Goal: Information Seeking & Learning: Learn about a topic

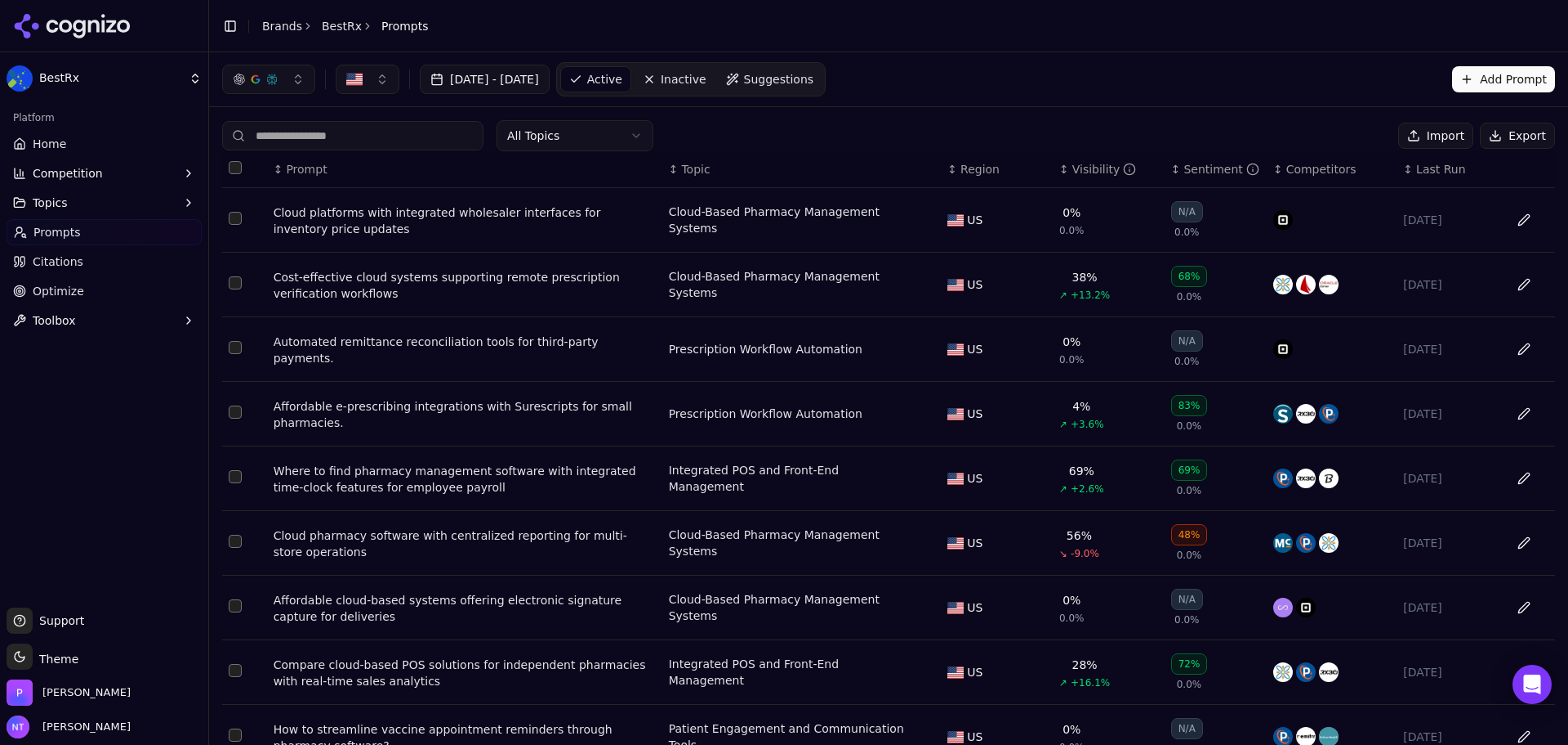
click at [74, 161] on button "Competition" at bounding box center [104, 173] width 195 height 26
click at [112, 144] on link "Home" at bounding box center [104, 143] width 195 height 26
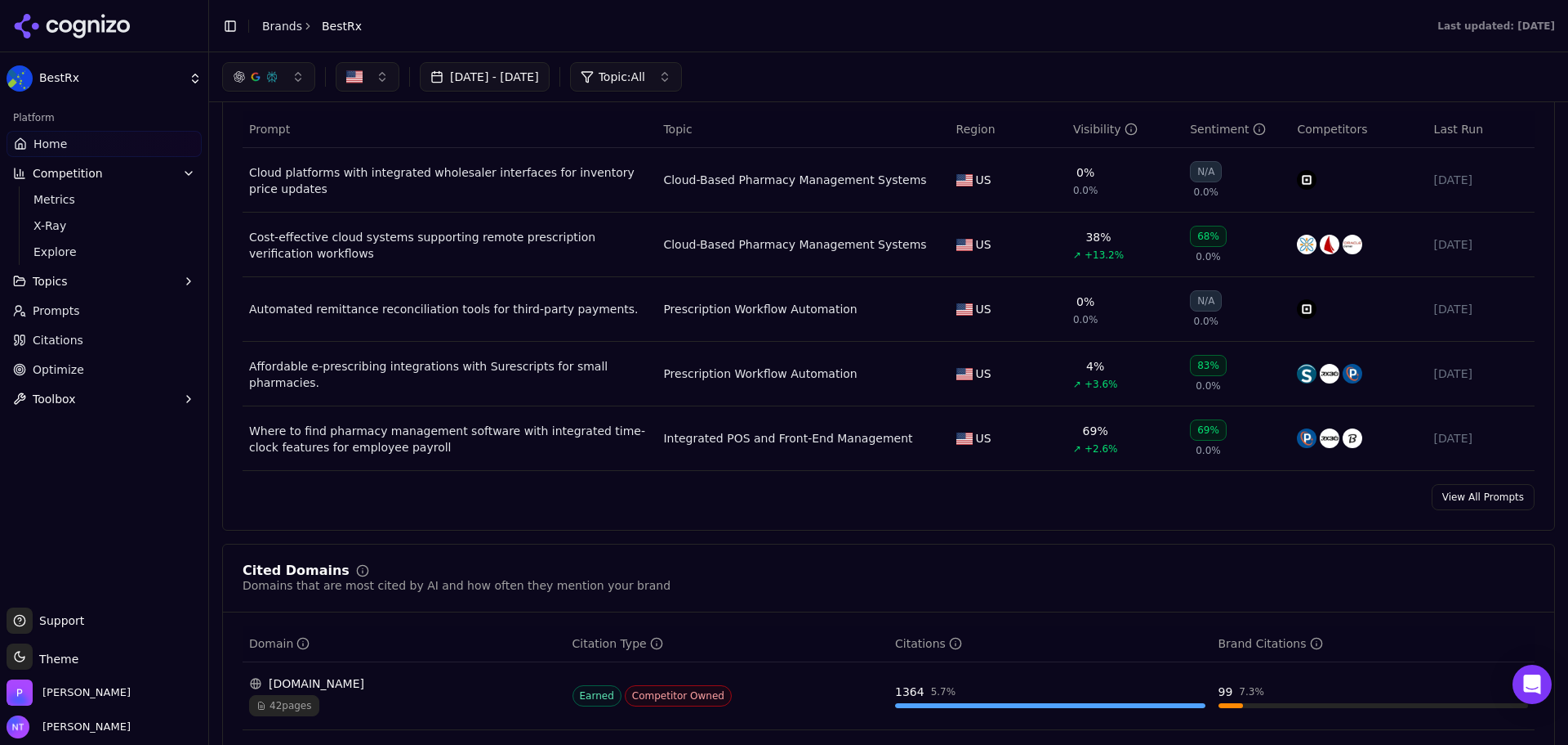
scroll to position [1145, 0]
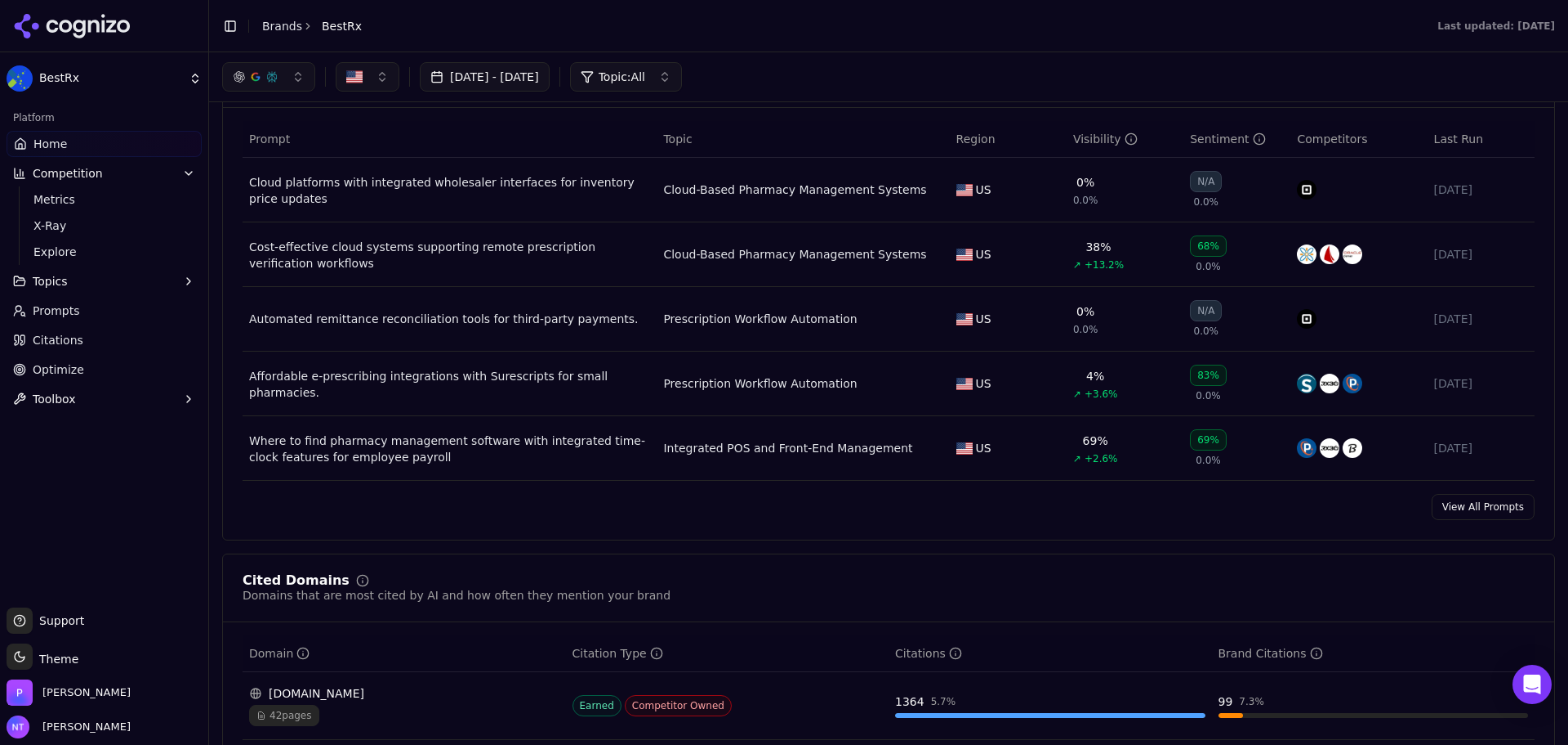
drag, startPoint x: 603, startPoint y: 383, endPoint x: 227, endPoint y: 387, distance: 376.0
click at [227, 387] on div "BestRx Platform Home Competition Metrics X-Ray Explore Topics Prompts Citations…" at bounding box center [784, 372] width 1568 height 745
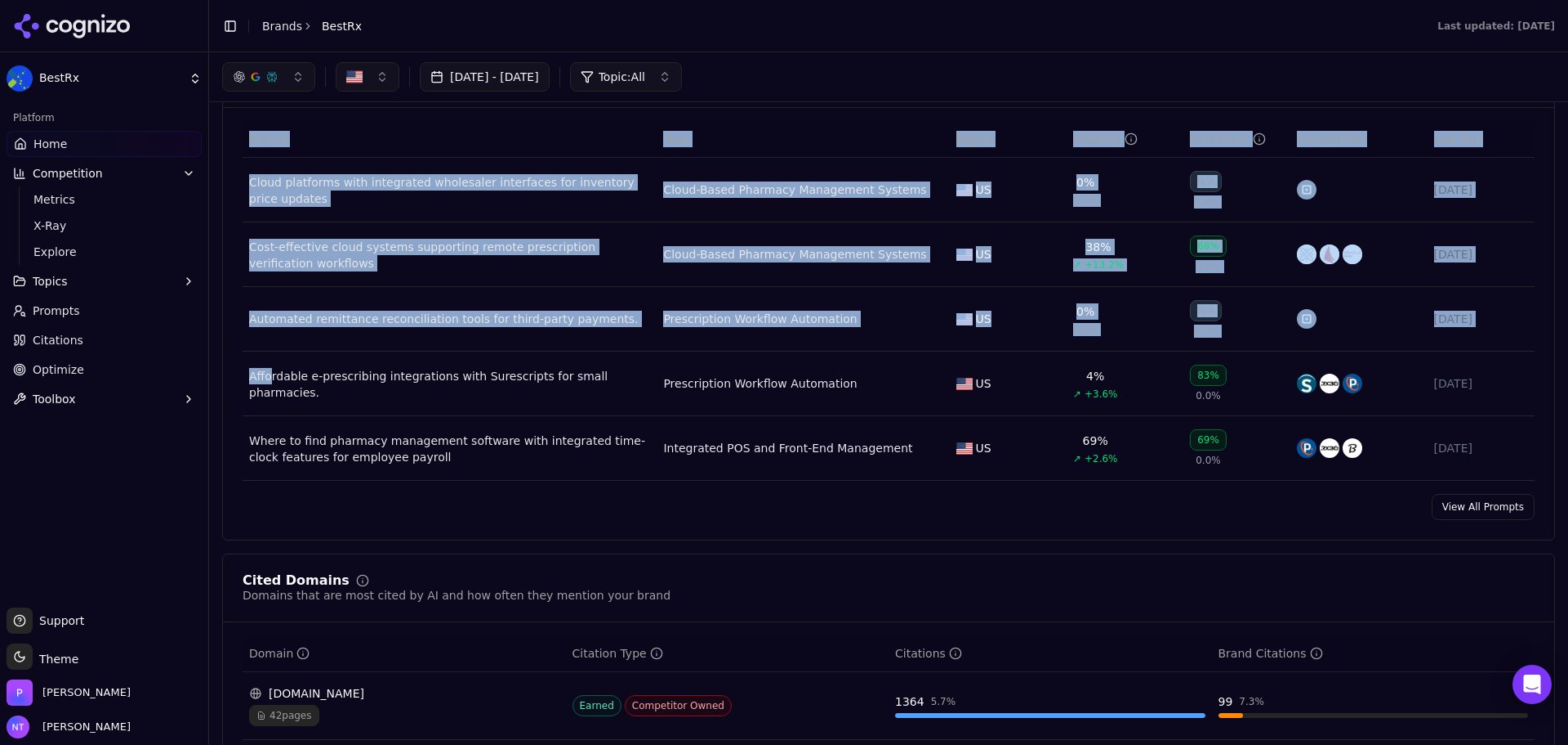
drag, startPoint x: 233, startPoint y: 384, endPoint x: 262, endPoint y: 382, distance: 29.1
click at [265, 383] on div "Prompt Topic Region Visibility Sentiment Competitors Last Run Cloud platforms w…" at bounding box center [889, 300] width 1331 height 360
click at [228, 388] on div "Prompt Topic Region Visibility Sentiment Competitors Last Run Cloud platforms w…" at bounding box center [889, 300] width 1331 height 360
drag, startPoint x: 238, startPoint y: 389, endPoint x: 371, endPoint y: 381, distance: 133.2
click at [371, 381] on div "Prompt Topic Region Visibility Sentiment Competitors Last Run Cloud platforms w…" at bounding box center [889, 300] width 1331 height 360
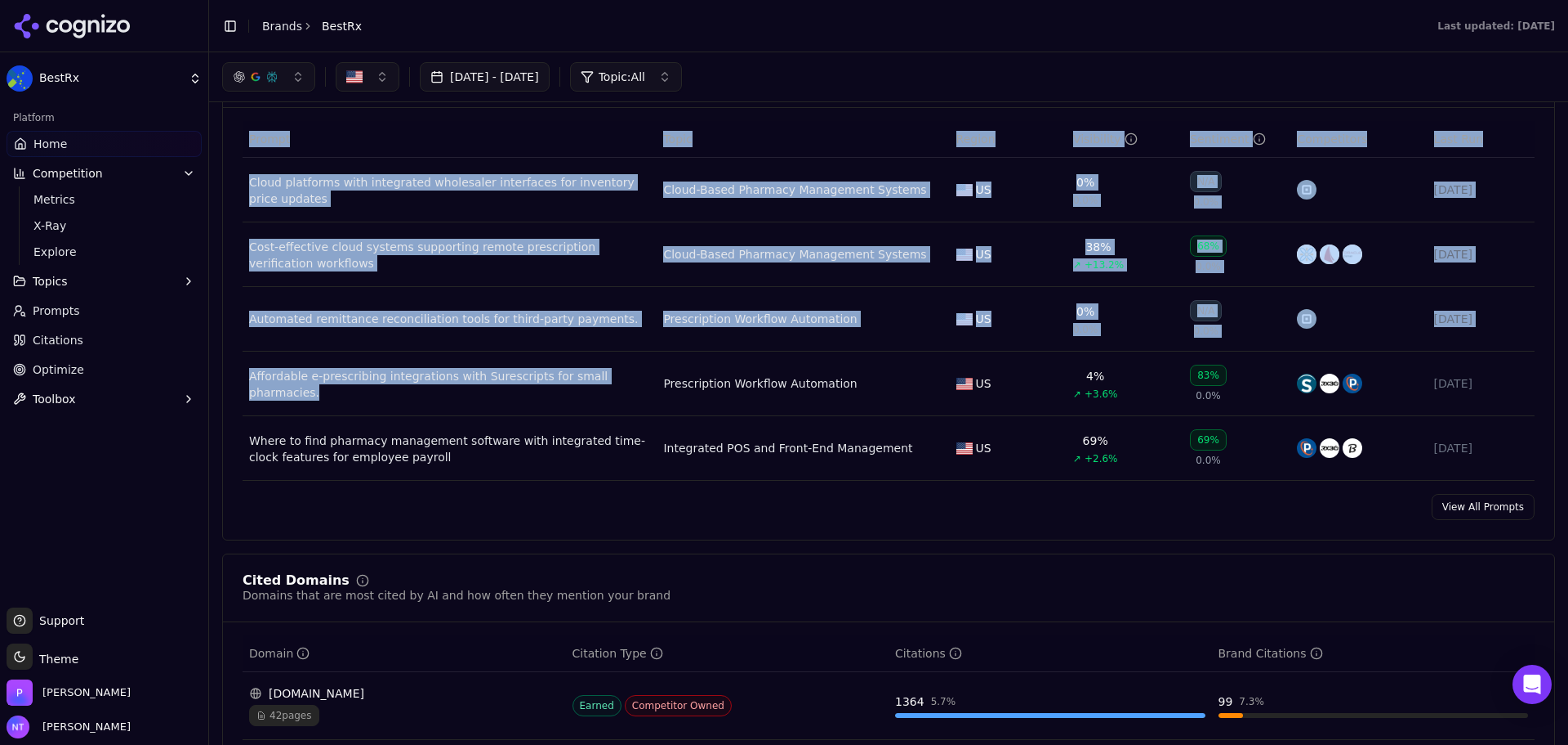
drag, startPoint x: 645, startPoint y: 396, endPoint x: 233, endPoint y: 383, distance: 412.2
click at [233, 383] on div "Prompt Topic Region Visibility Sentiment Competitors Last Run Cloud platforms w…" at bounding box center [889, 300] width 1331 height 360
copy table "Prompt Topic Region Visibility Sentiment Competitors Last Run Cloud platforms w…"
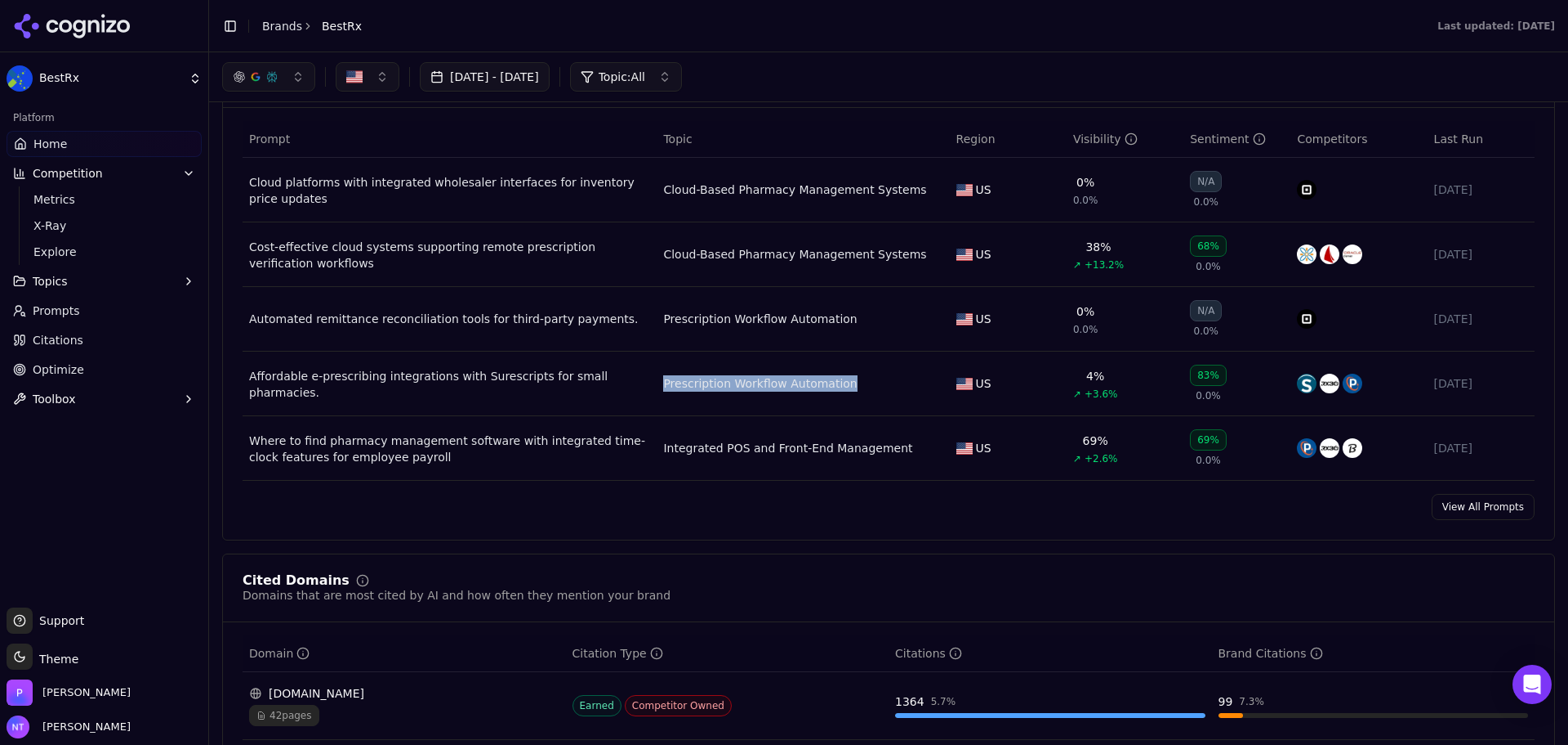
drag, startPoint x: 654, startPoint y: 399, endPoint x: 607, endPoint y: 396, distance: 47.1
click at [603, 396] on tr "Affordable e-prescribing integrations with Surescripts for small pharmacies. Pr…" at bounding box center [889, 383] width 1292 height 64
click at [639, 400] on td "Affordable e-prescribing integrations with Surescripts for small pharmacies." at bounding box center [449, 383] width 414 height 64
drag, startPoint x: 646, startPoint y: 400, endPoint x: 629, endPoint y: 391, distance: 19.2
click at [602, 393] on td "Affordable e-prescribing integrations with Surescripts for small pharmacies." at bounding box center [449, 383] width 414 height 64
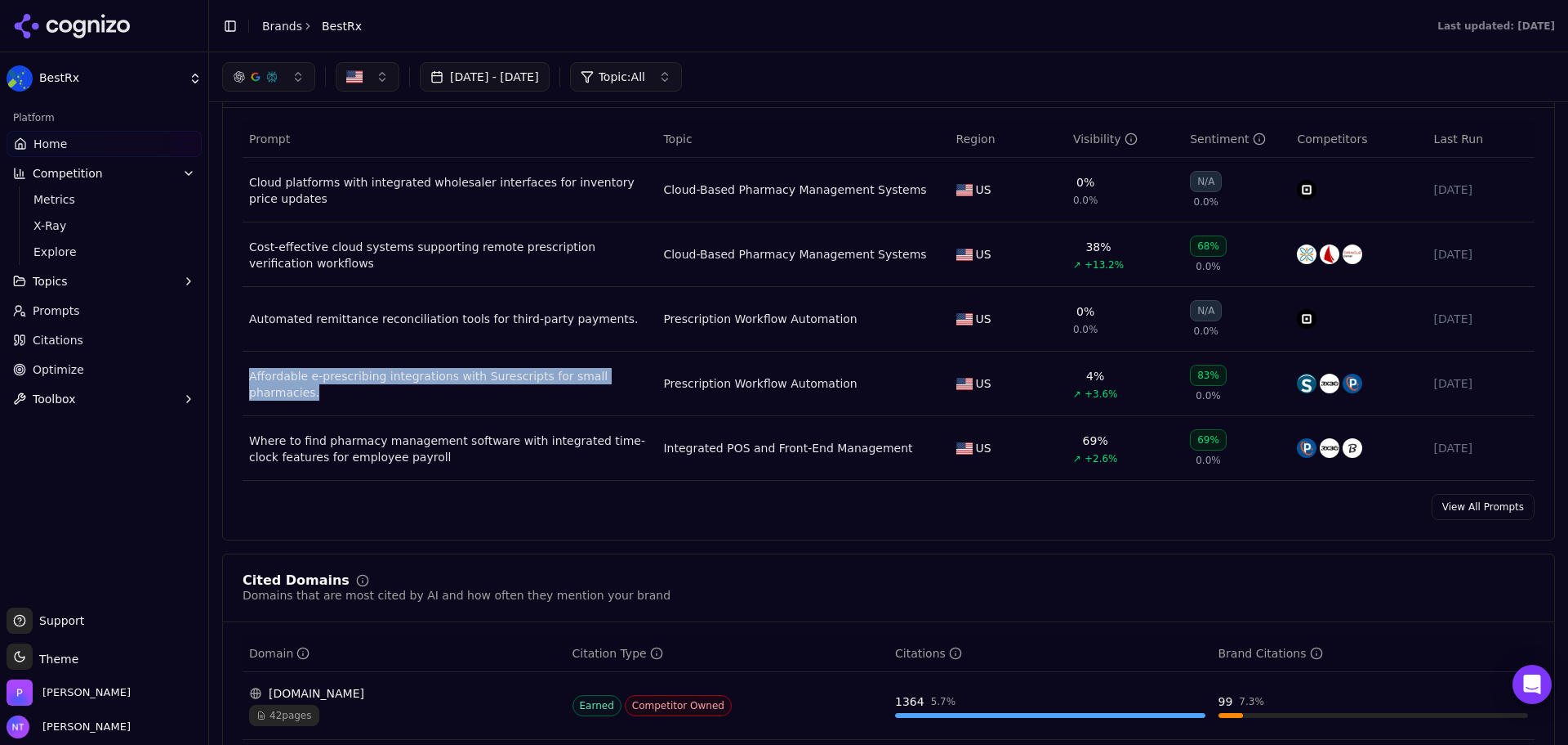
drag, startPoint x: 647, startPoint y: 377, endPoint x: 250, endPoint y: 383, distance: 397.0
click at [250, 383] on td "Affordable e-prescribing integrations with Surescripts for small pharmacies." at bounding box center [449, 383] width 414 height 64
copy div "Affordable e-prescribing integrations with Surescripts for small pharmacies."
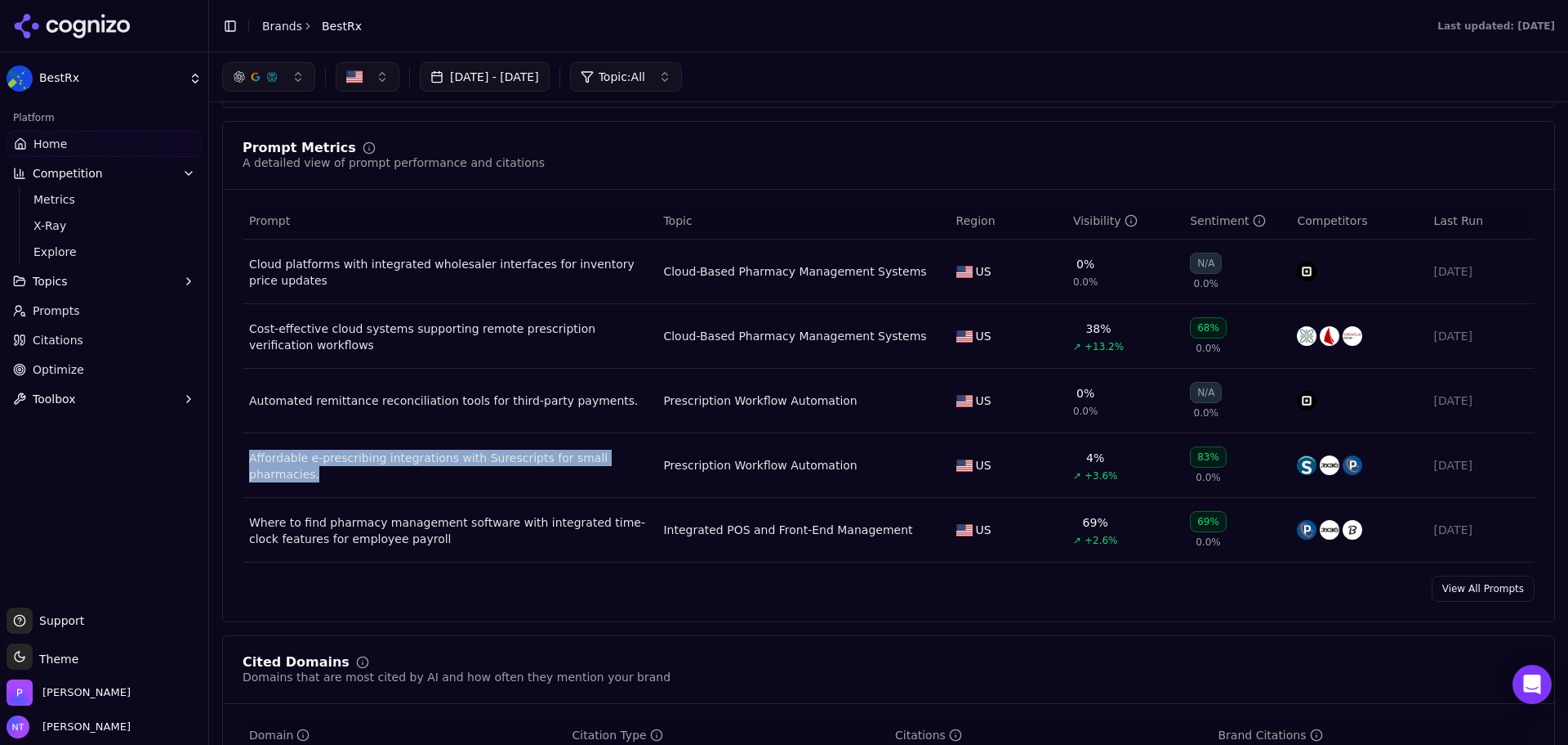
click at [78, 73] on html "BestRx Platform Home Competition Metrics X-Ray Explore Topics Prompts Citations…" at bounding box center [784, 433] width 1568 height 867
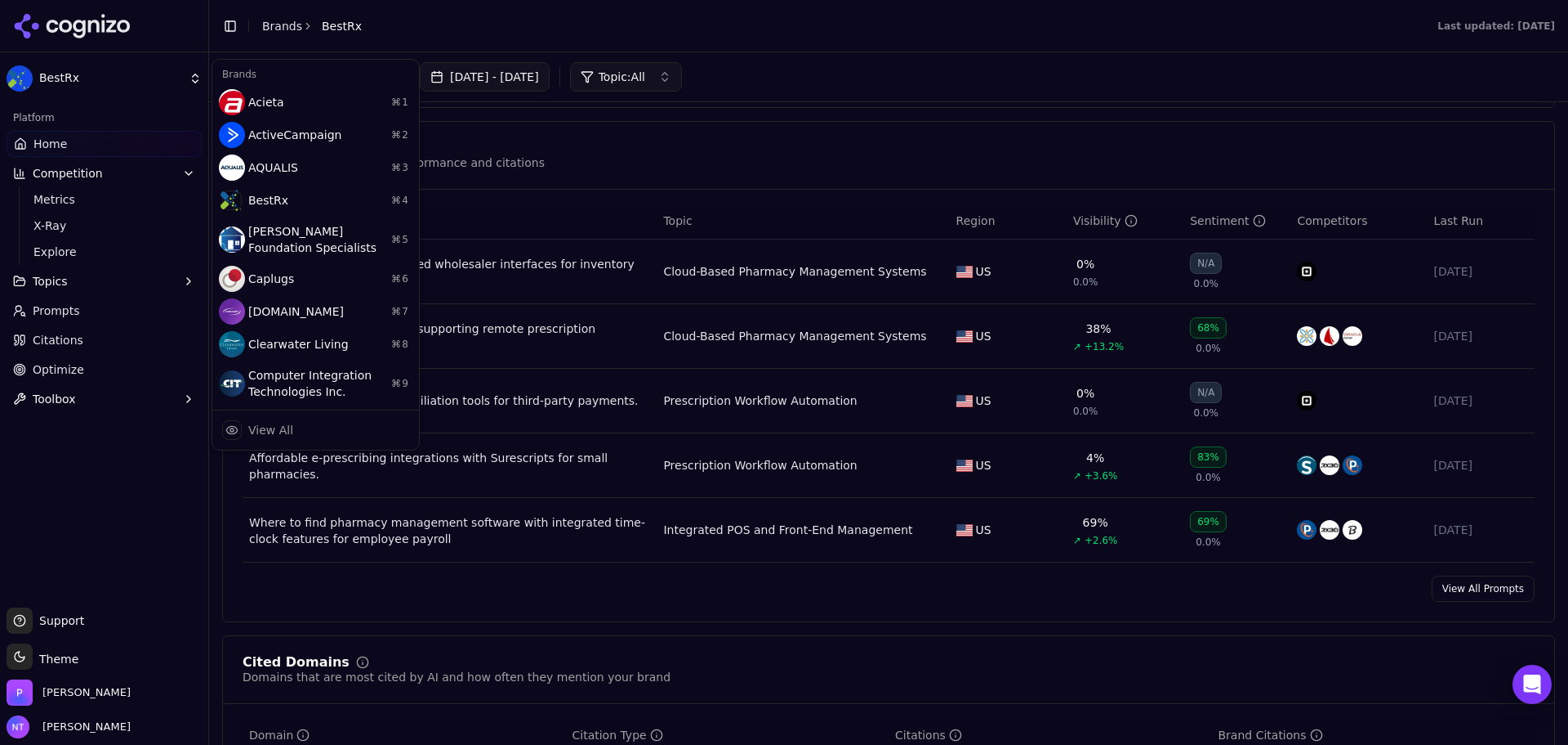
click at [78, 454] on html "BestRx Platform Home Competition Metrics X-Ray Explore Topics Prompts Citations…" at bounding box center [784, 433] width 1568 height 867
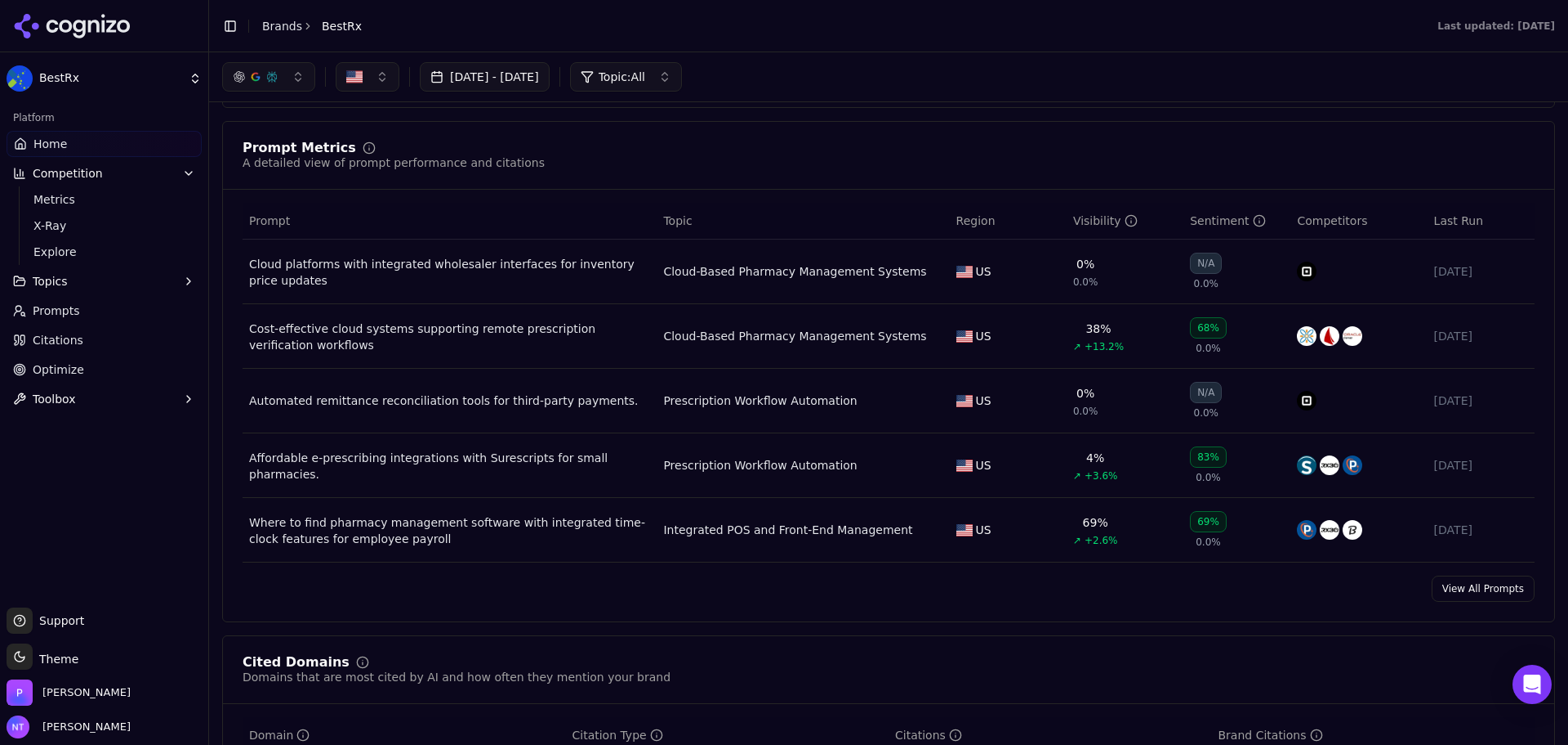
click at [93, 144] on link "Home" at bounding box center [104, 143] width 195 height 26
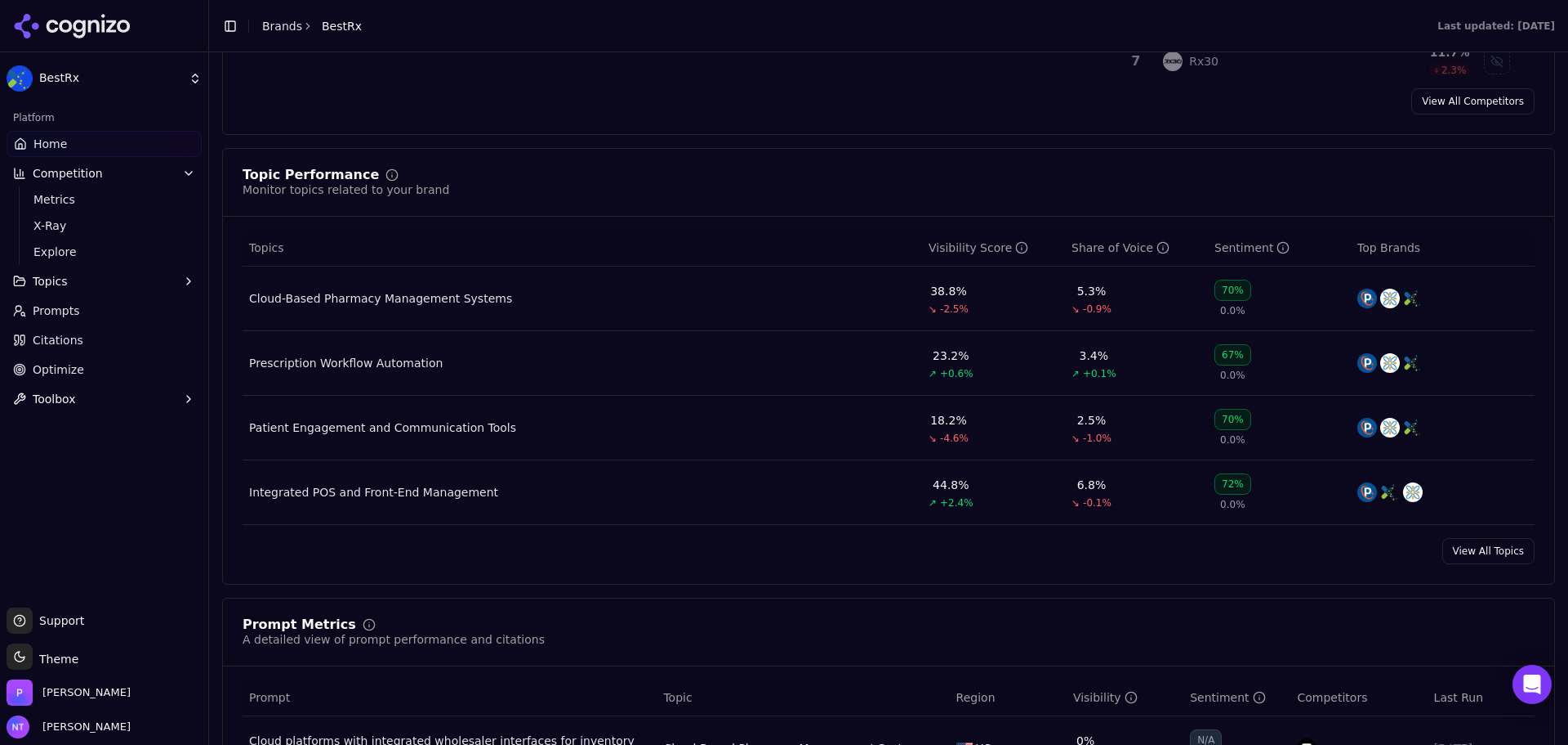
scroll to position [899, 0]
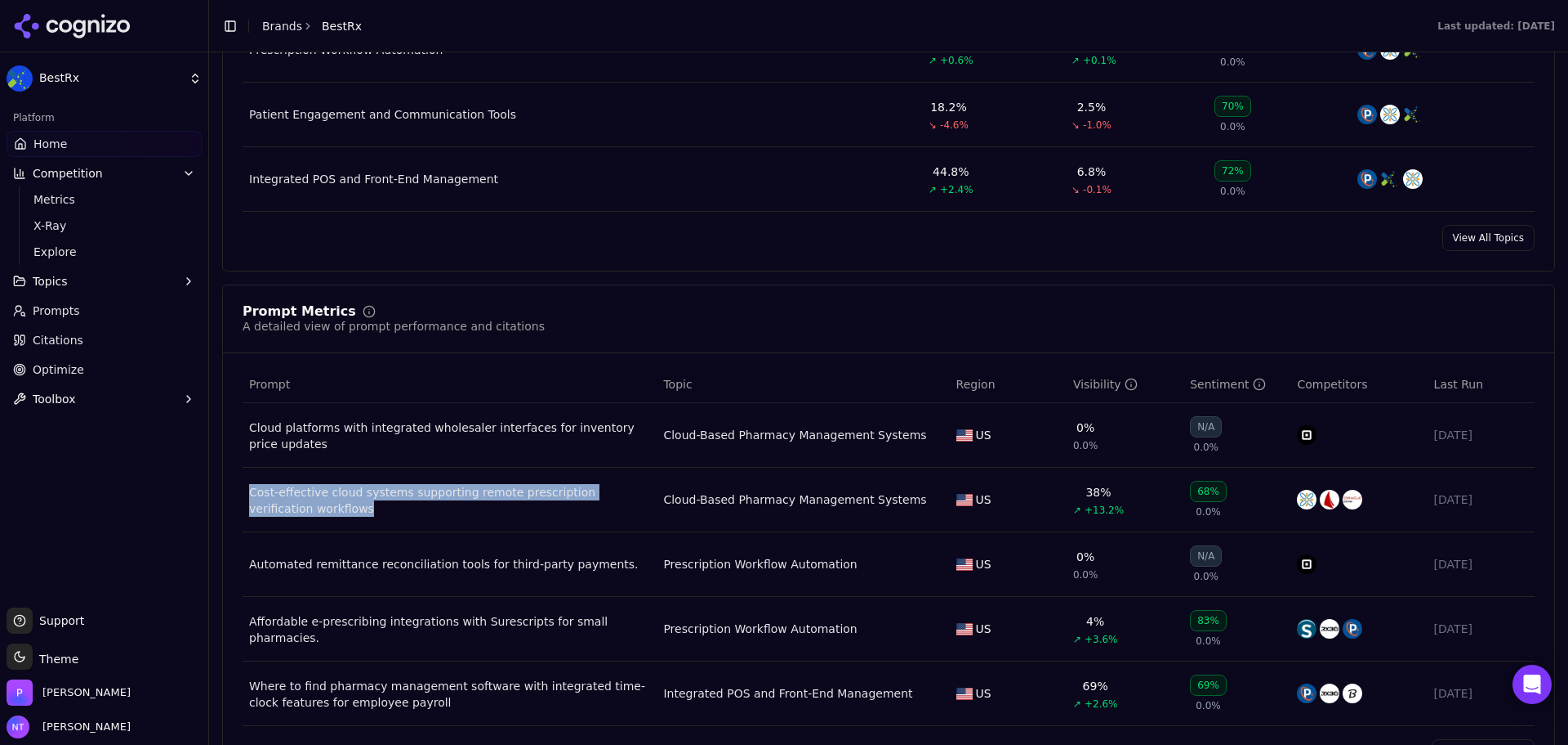
drag, startPoint x: 652, startPoint y: 495, endPoint x: 246, endPoint y: 492, distance: 406.0
click at [246, 492] on td "Cost-effective cloud systems supporting remote prescription verification workfl…" at bounding box center [449, 499] width 414 height 64
copy div "Cost-effective cloud systems supporting remote prescription verification workfl…"
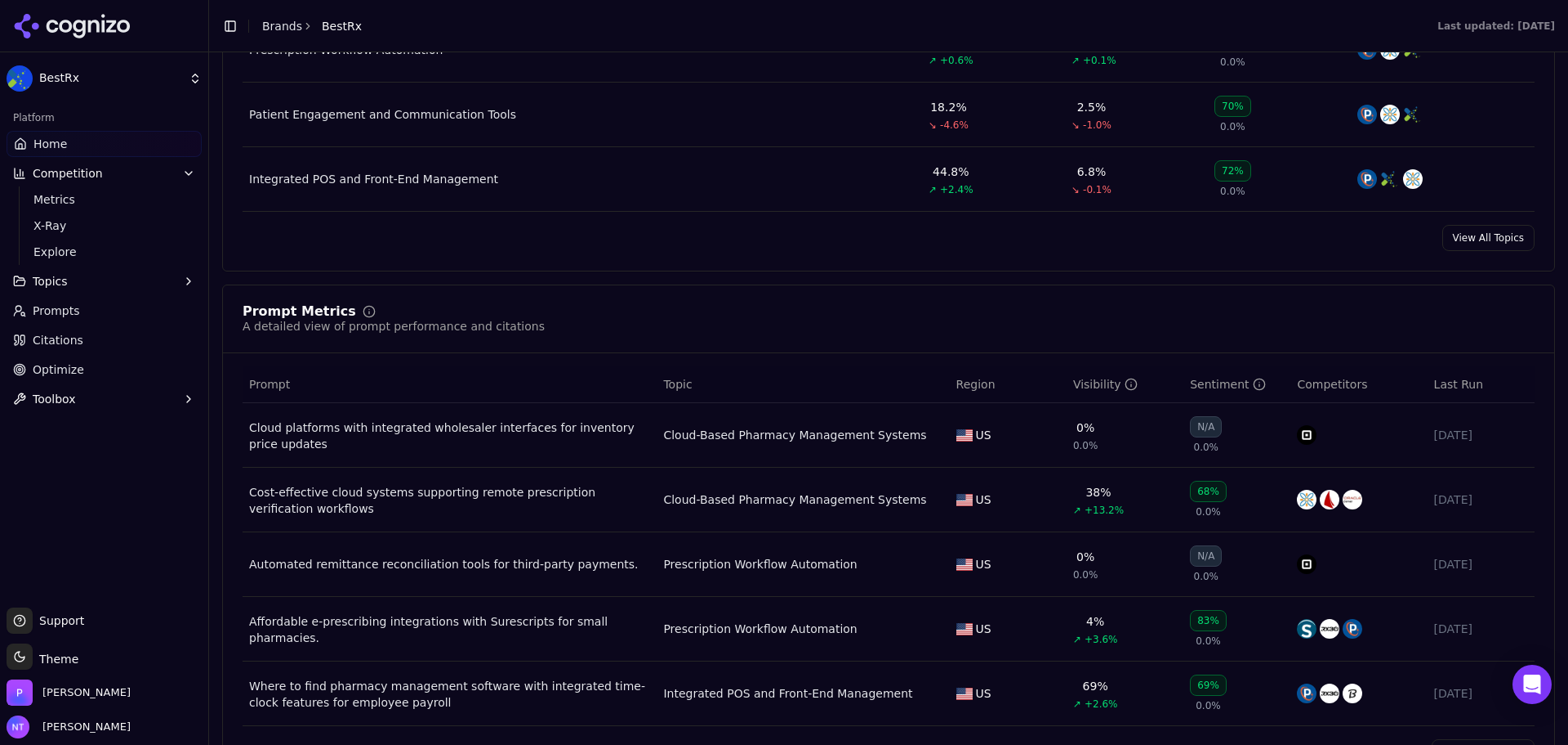
click at [478, 483] on td "Cost-effective cloud systems supporting remote prescription verification workfl…" at bounding box center [449, 499] width 414 height 64
click at [478, 490] on div "Cost-effective cloud systems supporting remote prescription verification workfl…" at bounding box center [450, 500] width 402 height 33
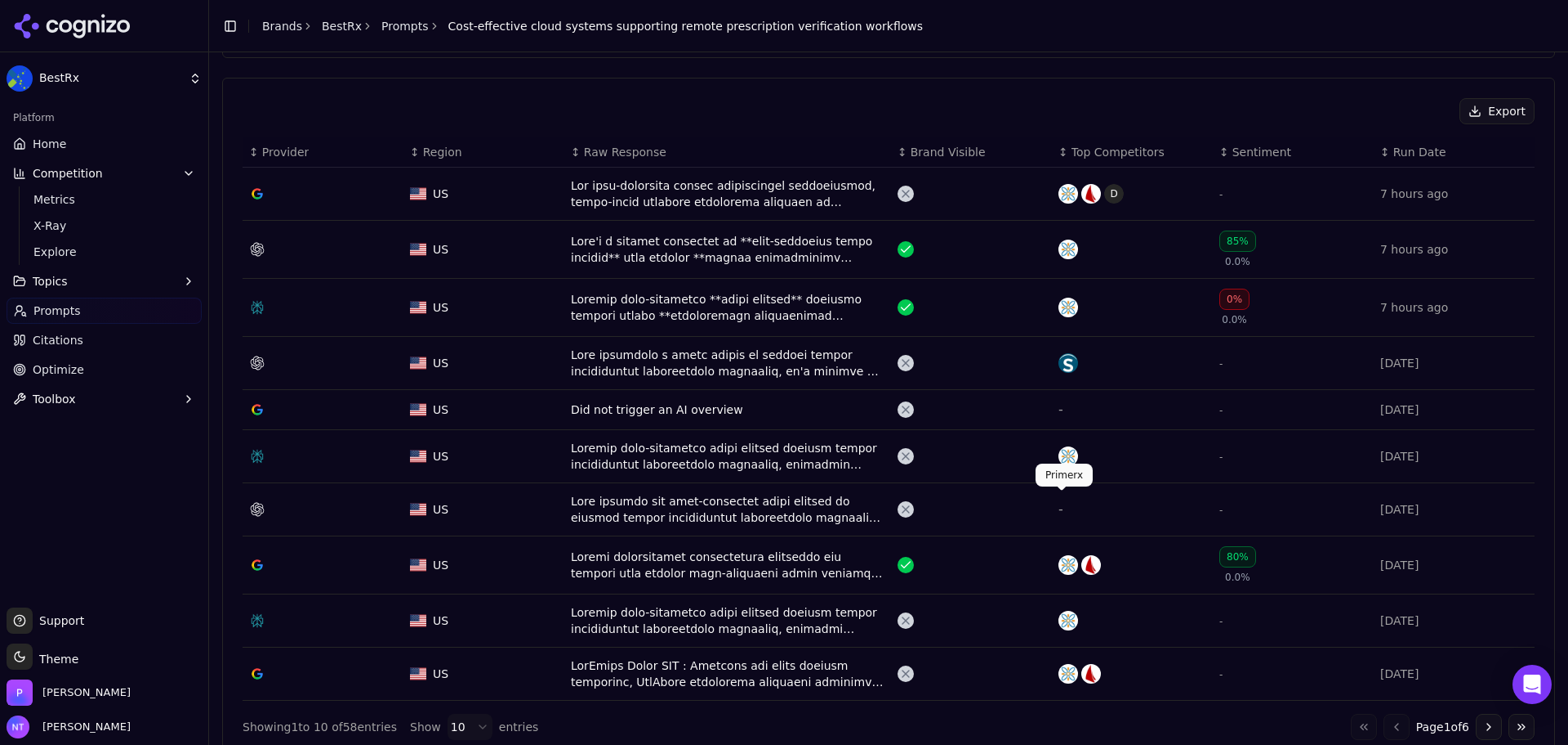
scroll to position [572, 0]
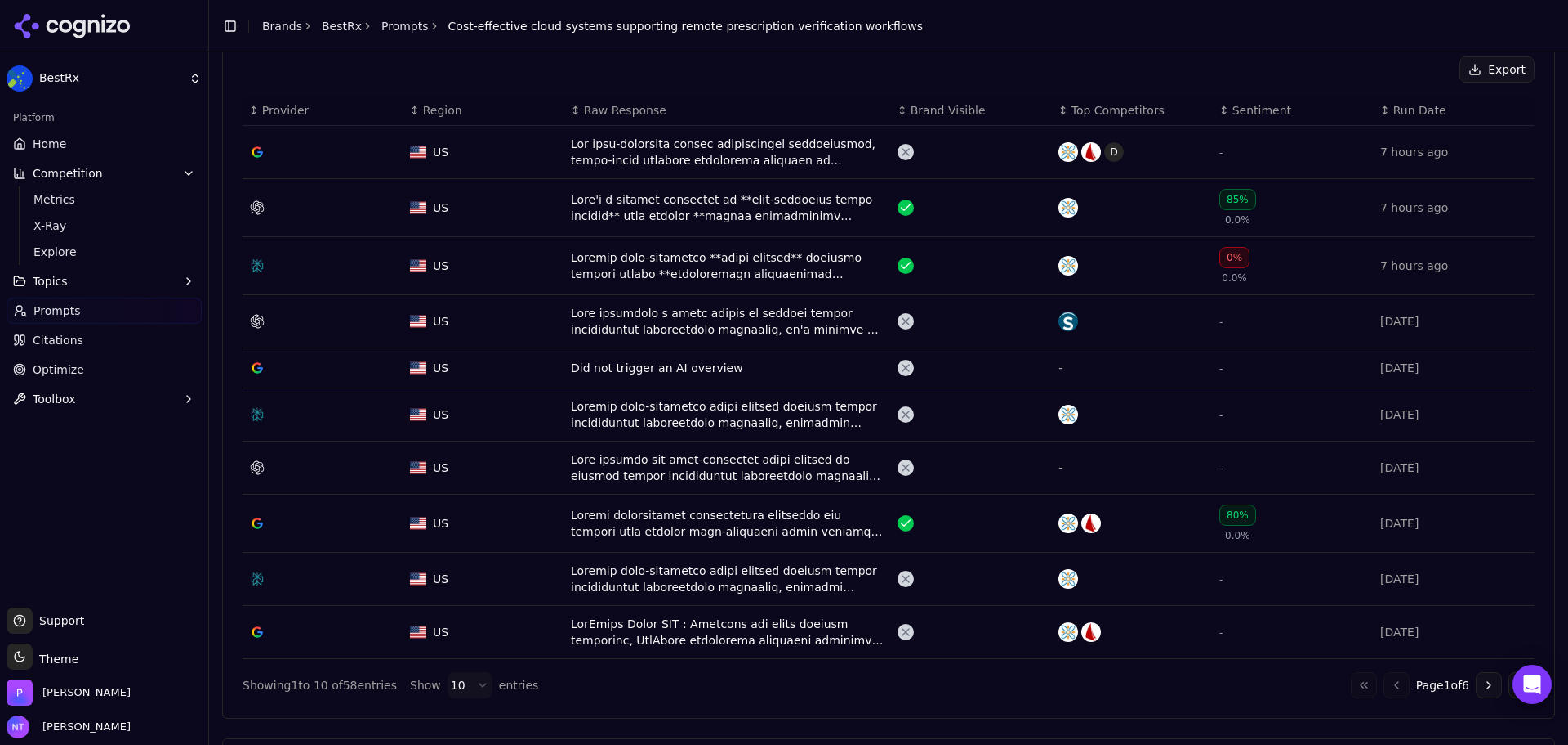
click at [672, 205] on div "Data table" at bounding box center [728, 208] width 314 height 33
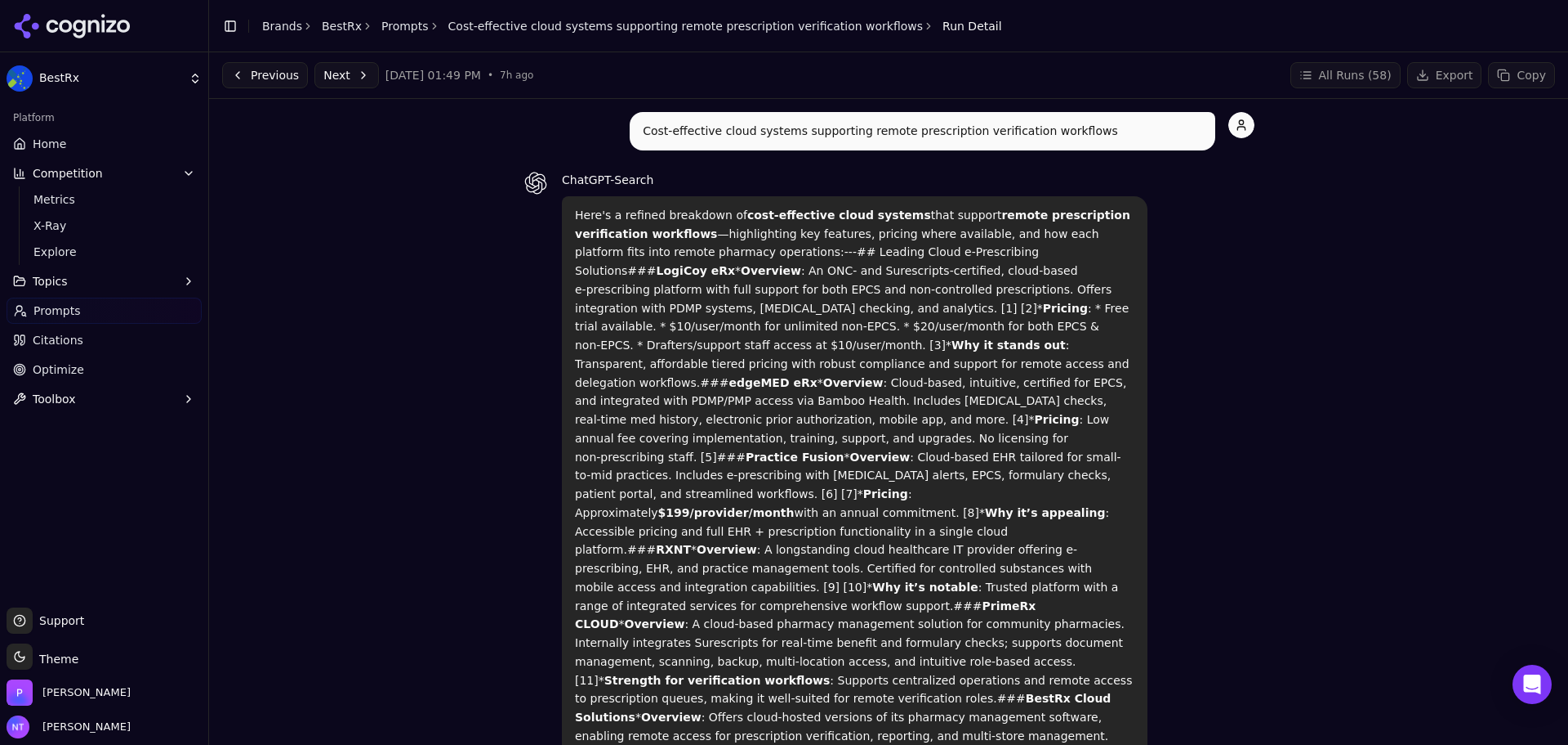
drag, startPoint x: 871, startPoint y: 203, endPoint x: 909, endPoint y: 212, distance: 39.1
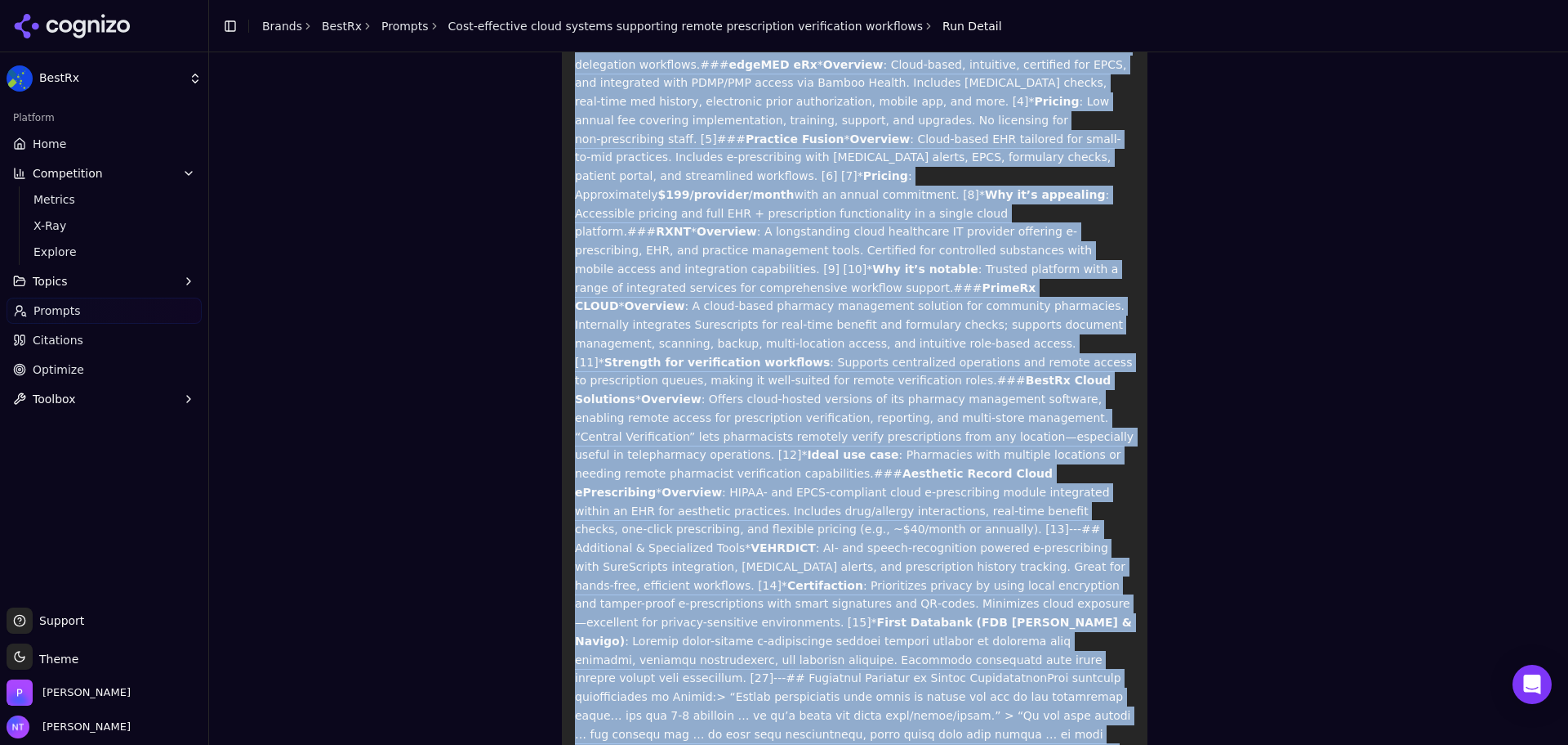
scroll to position [633, 0]
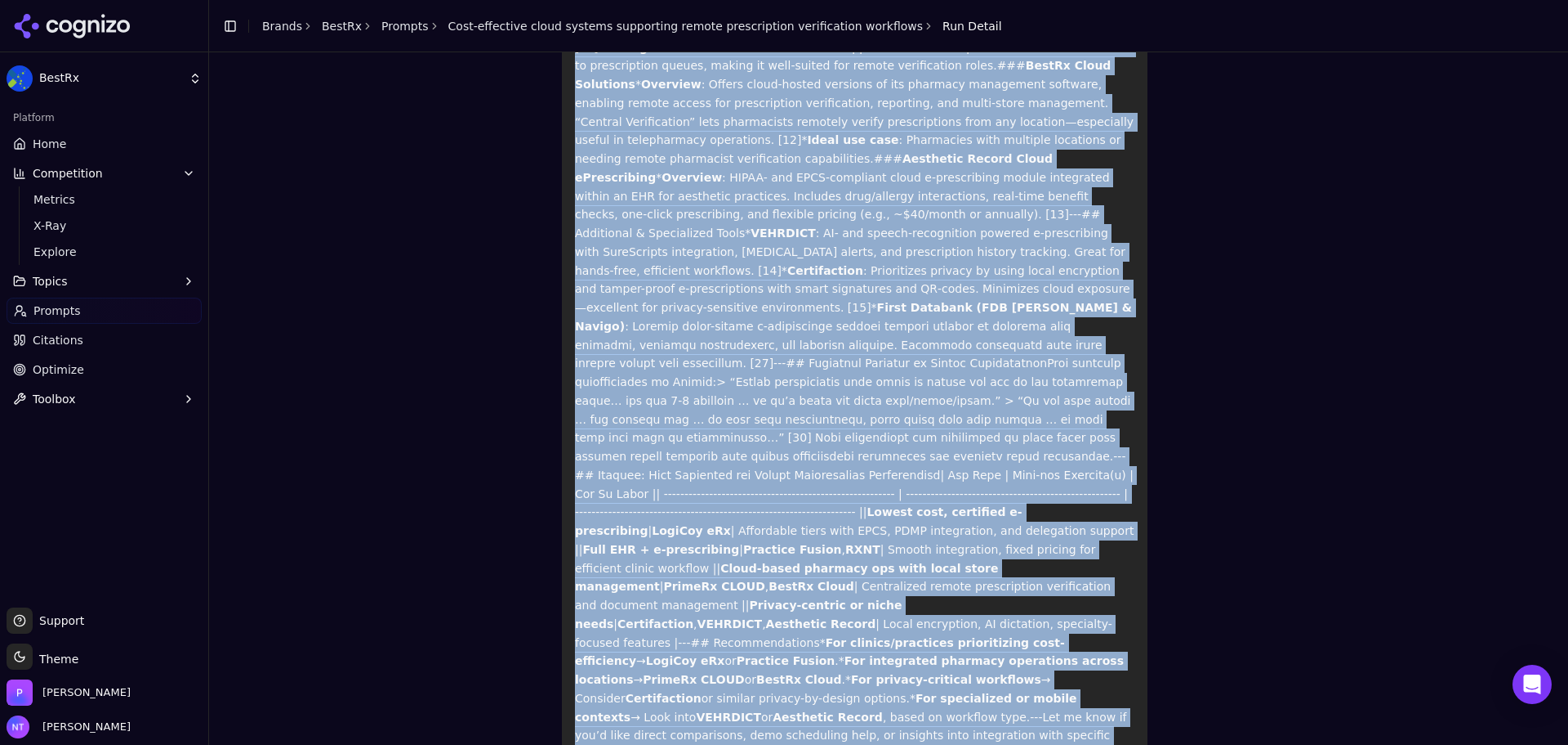
drag, startPoint x: 568, startPoint y: 216, endPoint x: 1037, endPoint y: 569, distance: 587.0
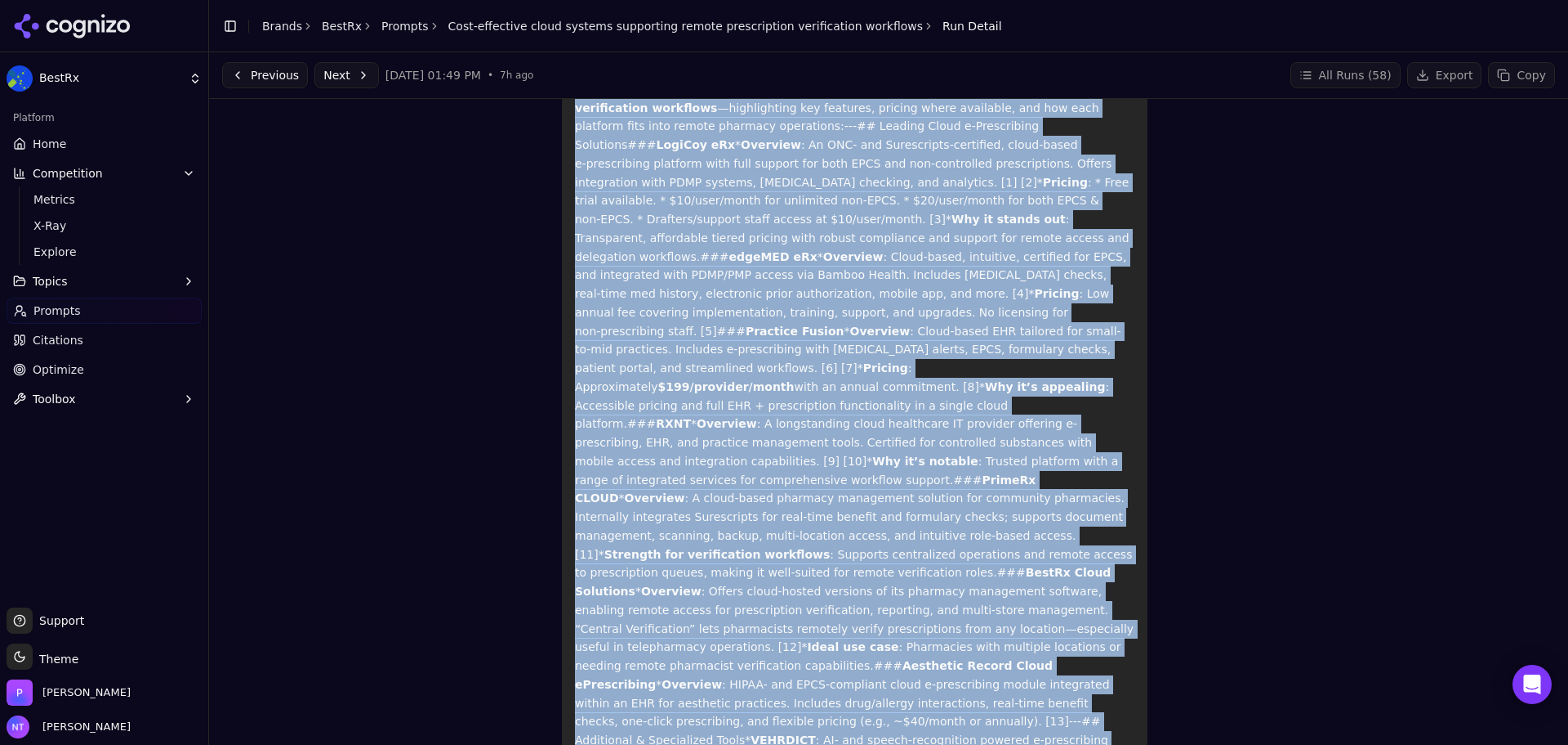
scroll to position [0, 0]
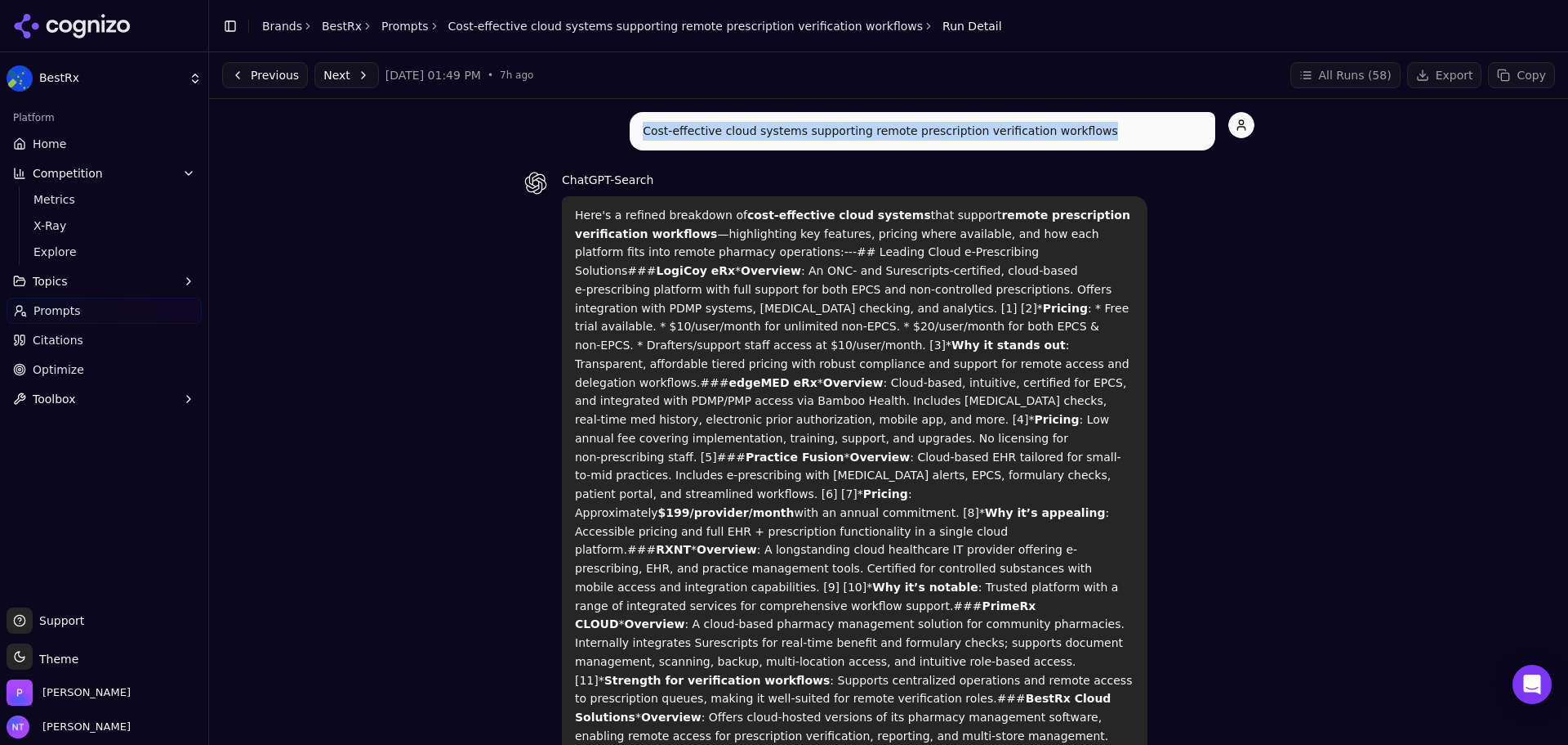
drag, startPoint x: 1087, startPoint y: 137, endPoint x: 625, endPoint y: 141, distance: 462.0
click at [630, 141] on div "Cost-effective cloud systems supporting remote prescription verification workfl…" at bounding box center [922, 131] width 586 height 38
